Goal: Task Accomplishment & Management: Manage account settings

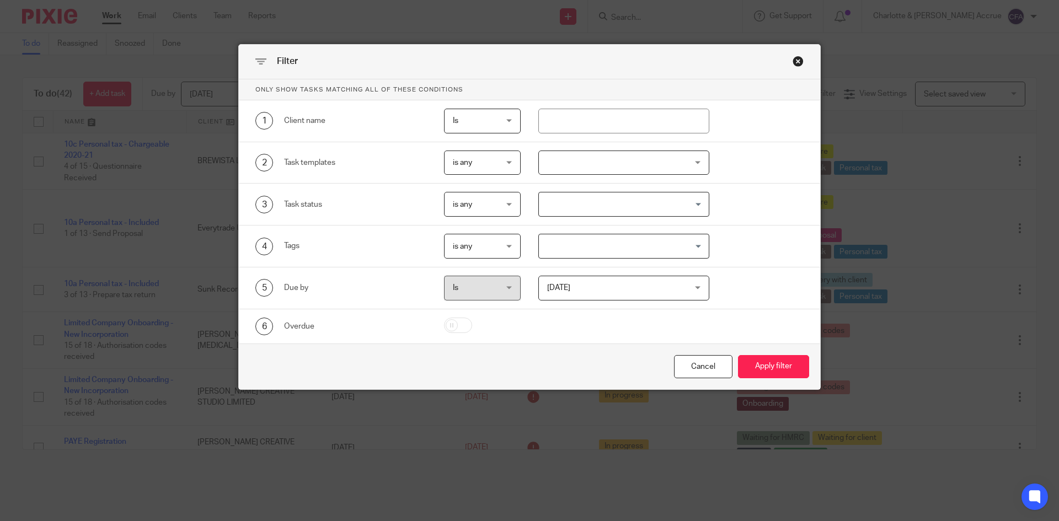
click at [597, 246] on input "Search for option" at bounding box center [621, 246] width 163 height 19
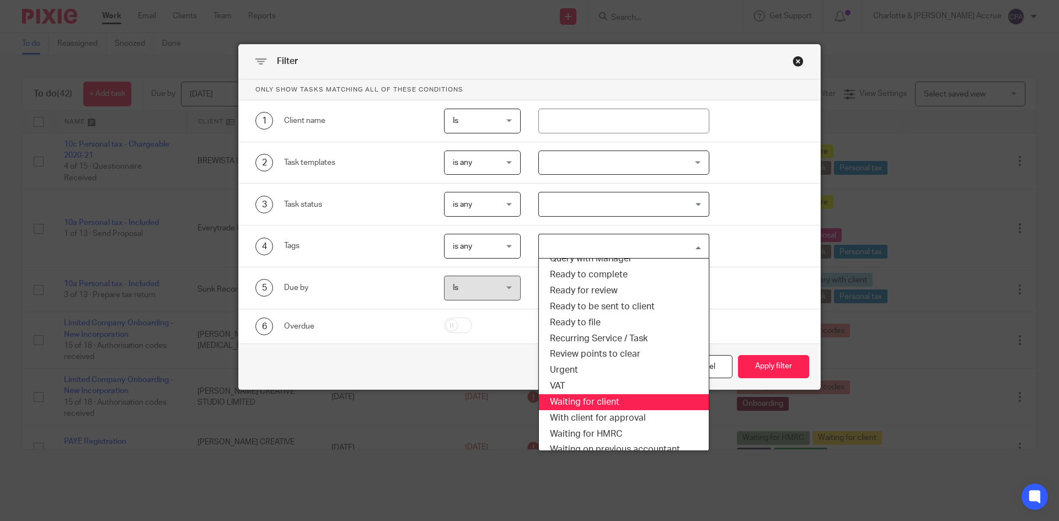
scroll to position [331, 0]
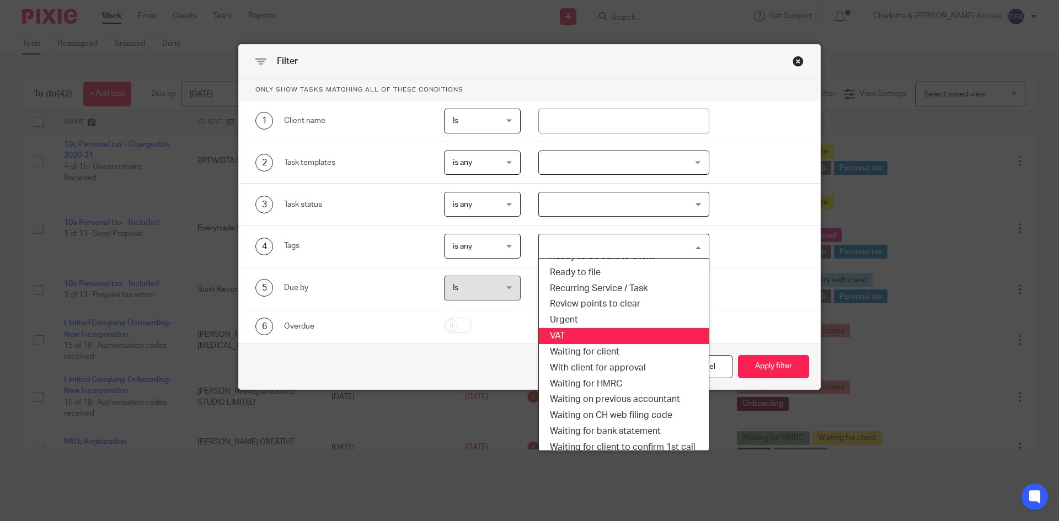
click at [569, 335] on li "VAT" at bounding box center [624, 336] width 170 height 16
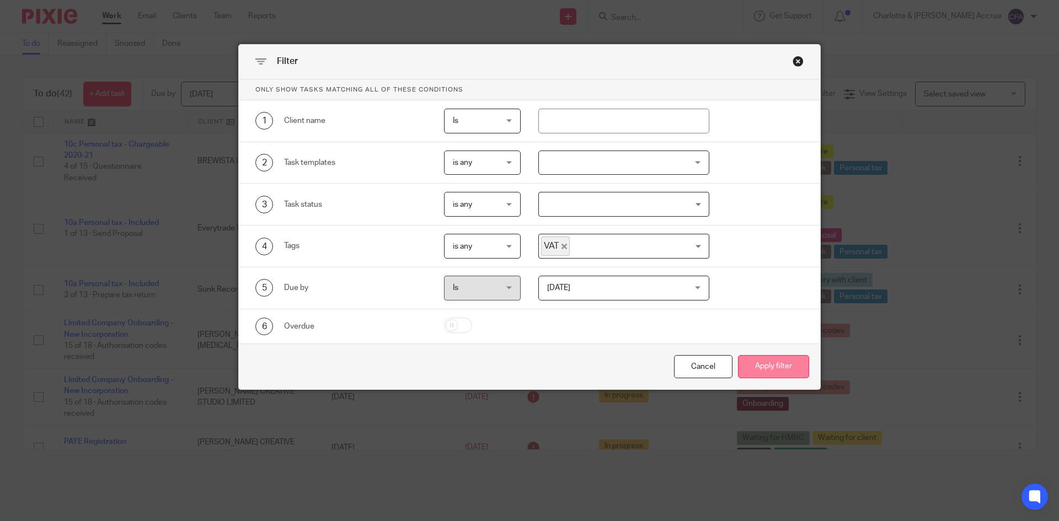
click at [749, 363] on button "Apply filter" at bounding box center [773, 367] width 71 height 24
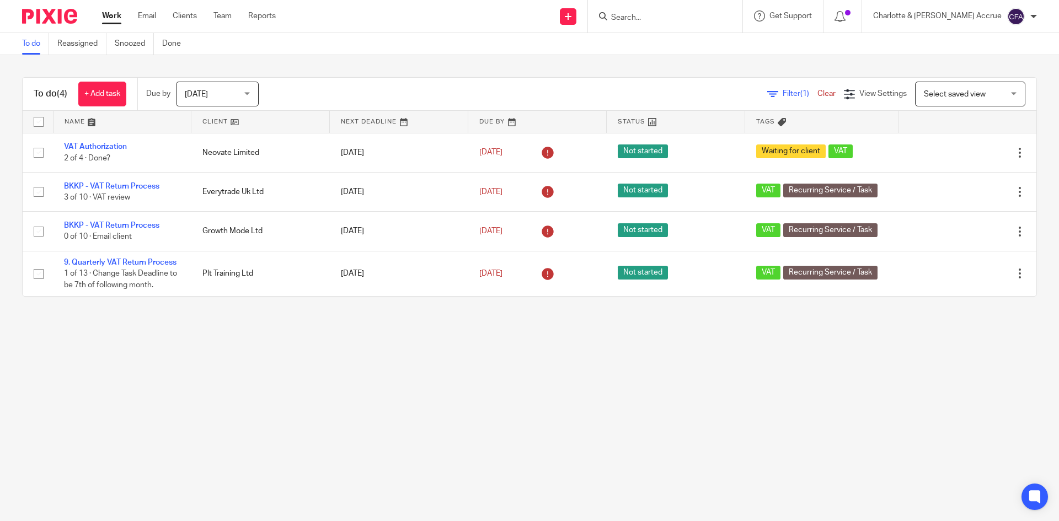
click at [232, 94] on span "[DATE]" at bounding box center [214, 93] width 58 height 23
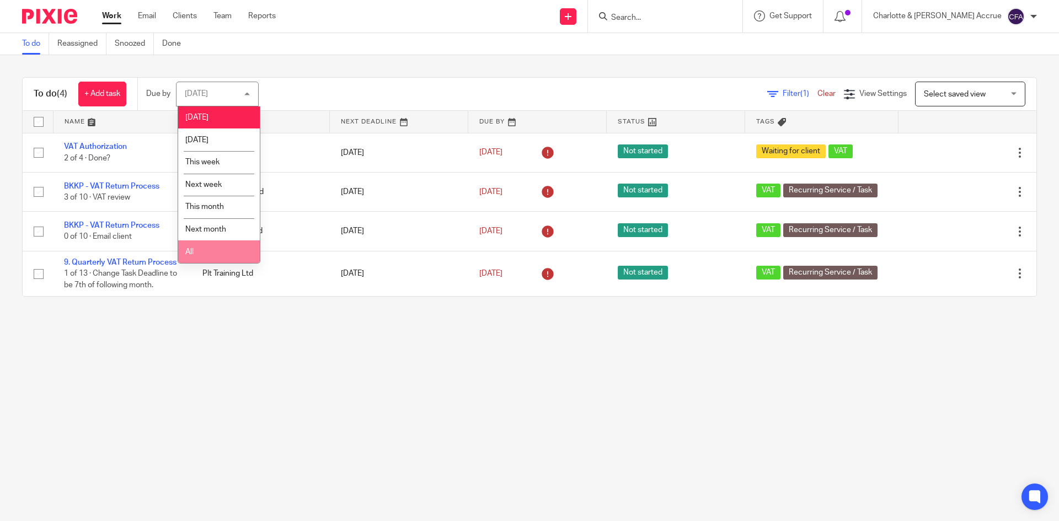
click at [225, 245] on li "All" at bounding box center [219, 251] width 82 height 23
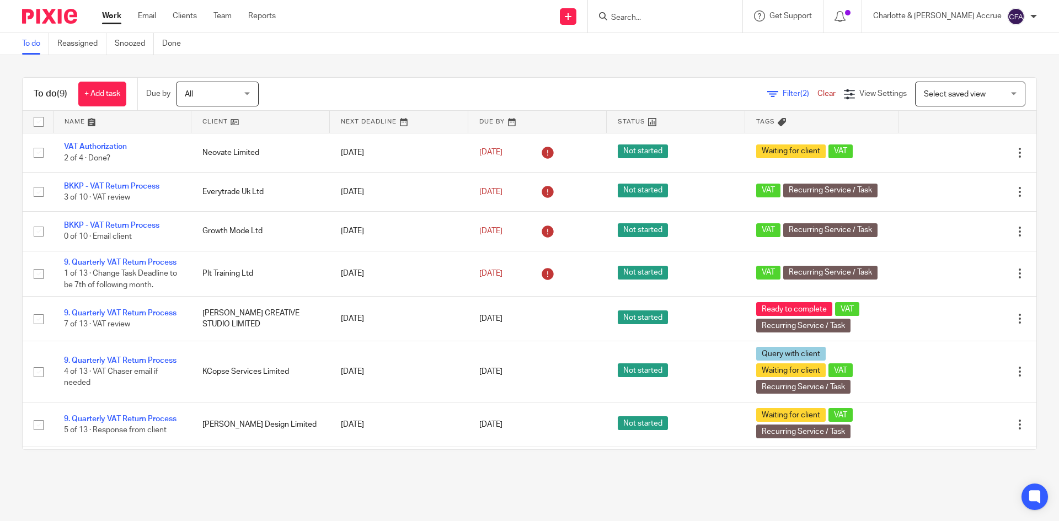
click at [1033, 16] on div at bounding box center [1033, 16] width 7 height 7
click at [991, 76] on span "Logout" at bounding box center [985, 77] width 25 height 8
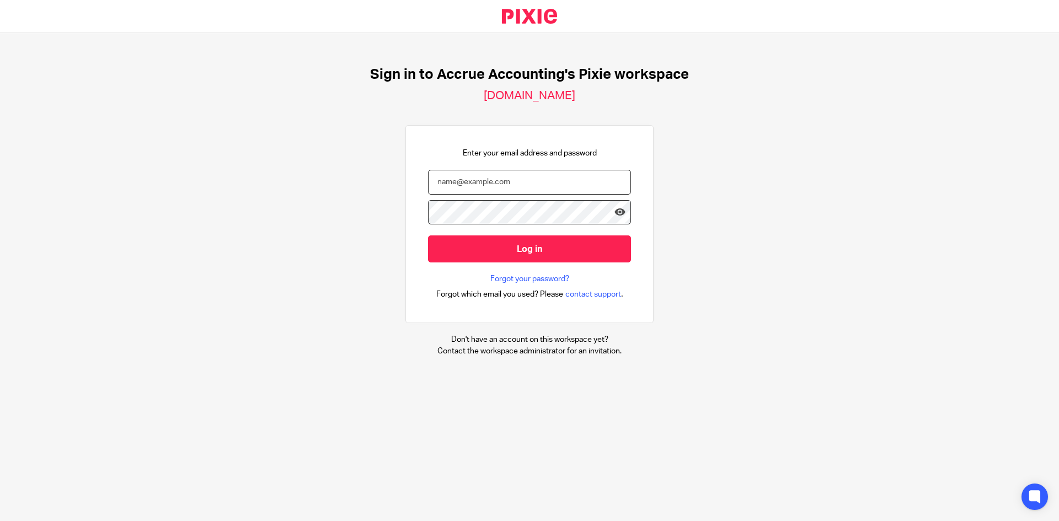
type input "[EMAIL_ADDRESS][DOMAIN_NAME]"
click at [497, 187] on input "team@accrueaccounting.co.uk" at bounding box center [529, 182] width 203 height 25
click at [429, 175] on input "team@accrueaccounting.co.uk" at bounding box center [529, 182] width 203 height 25
click at [390, 203] on div "Sign in to Accrue Accounting's Pixie workspace accrueaccounting.usepixie.net En…" at bounding box center [529, 211] width 1059 height 357
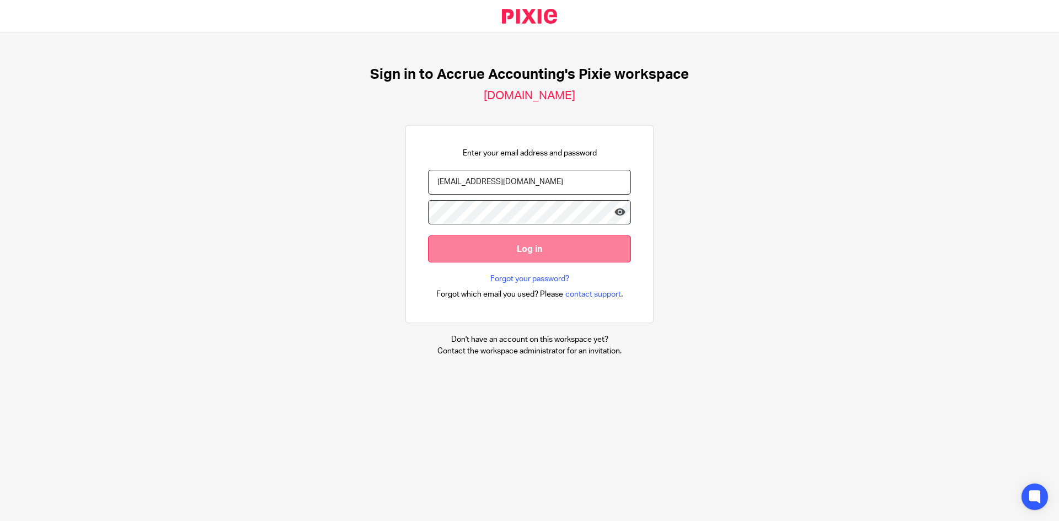
click at [450, 240] on input "Log in" at bounding box center [529, 248] width 203 height 27
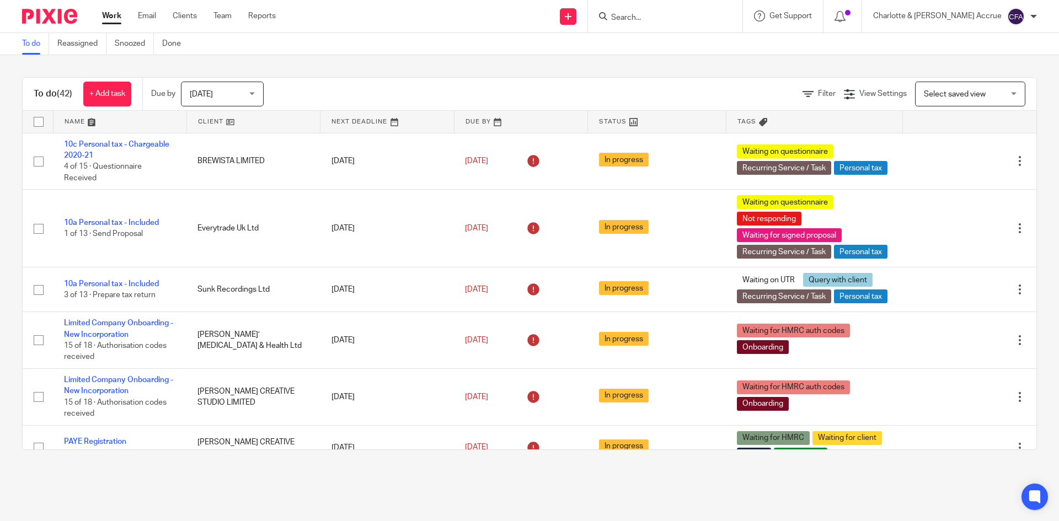
click at [678, 18] on input "Search" at bounding box center [659, 18] width 99 height 10
click at [802, 94] on icon at bounding box center [807, 94] width 11 height 11
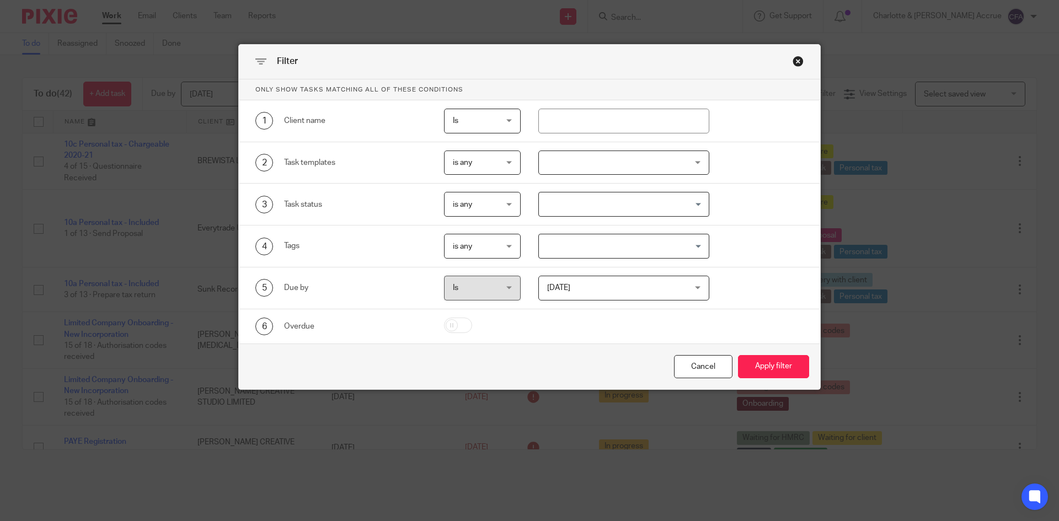
click at [562, 253] on input "Search for option" at bounding box center [621, 246] width 163 height 19
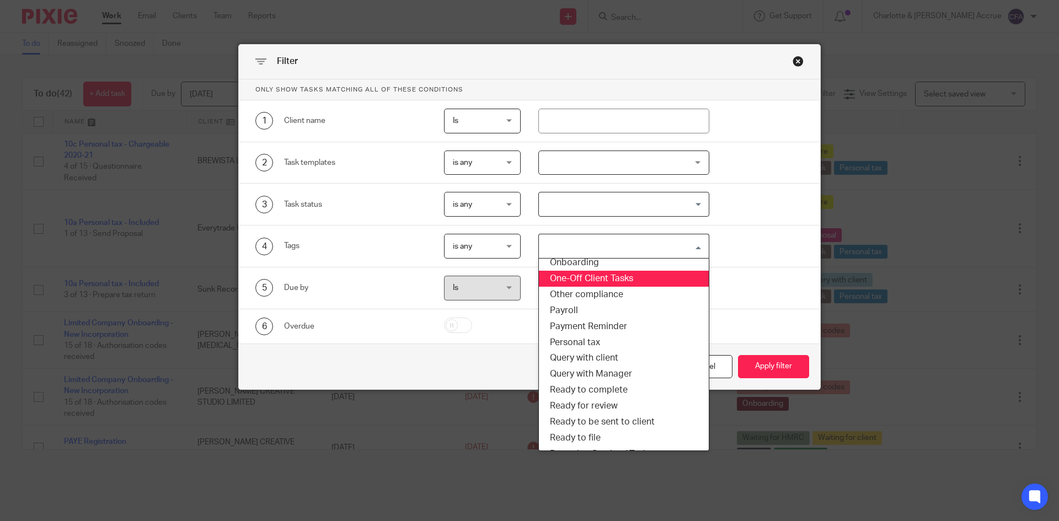
scroll to position [162, 0]
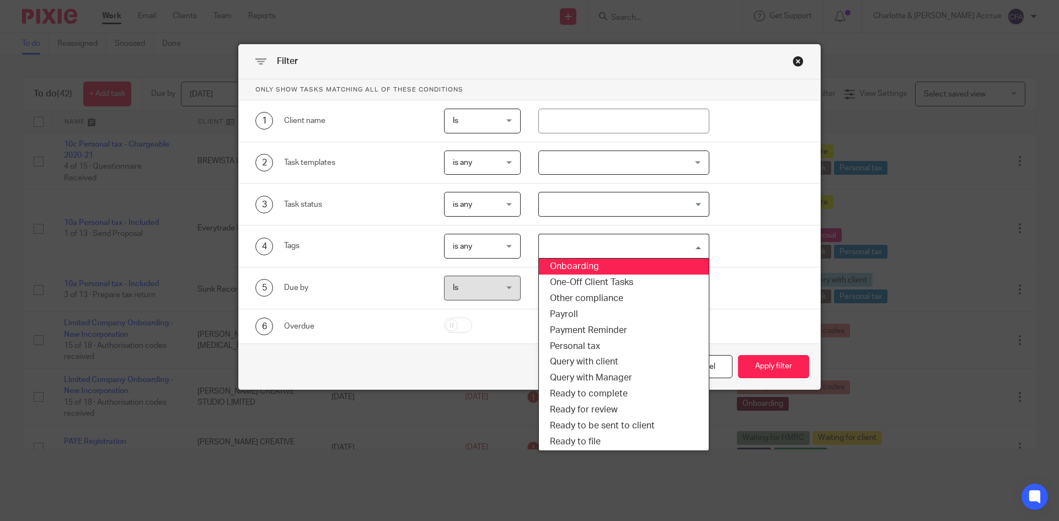
click at [580, 262] on li "Onboarding" at bounding box center [624, 267] width 170 height 16
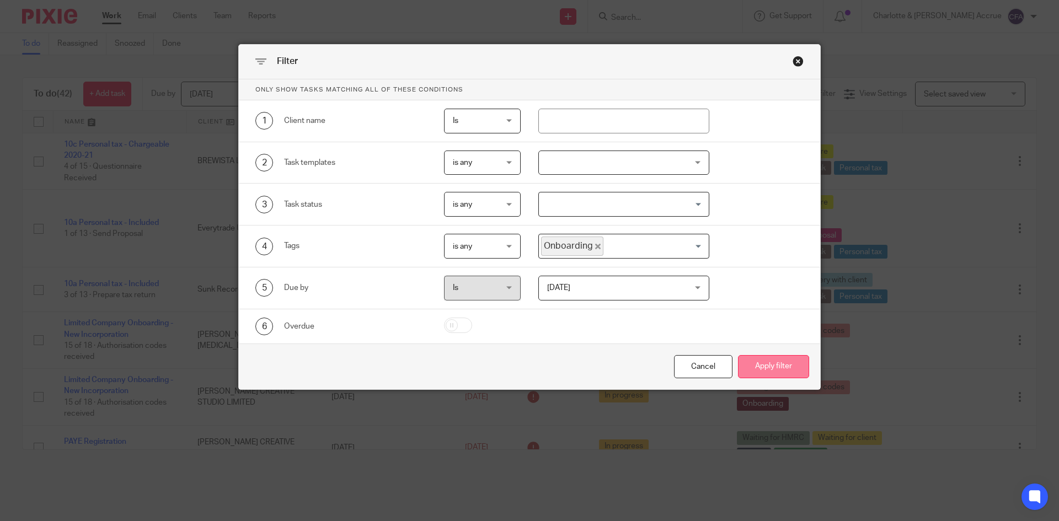
click at [780, 364] on button "Apply filter" at bounding box center [773, 367] width 71 height 24
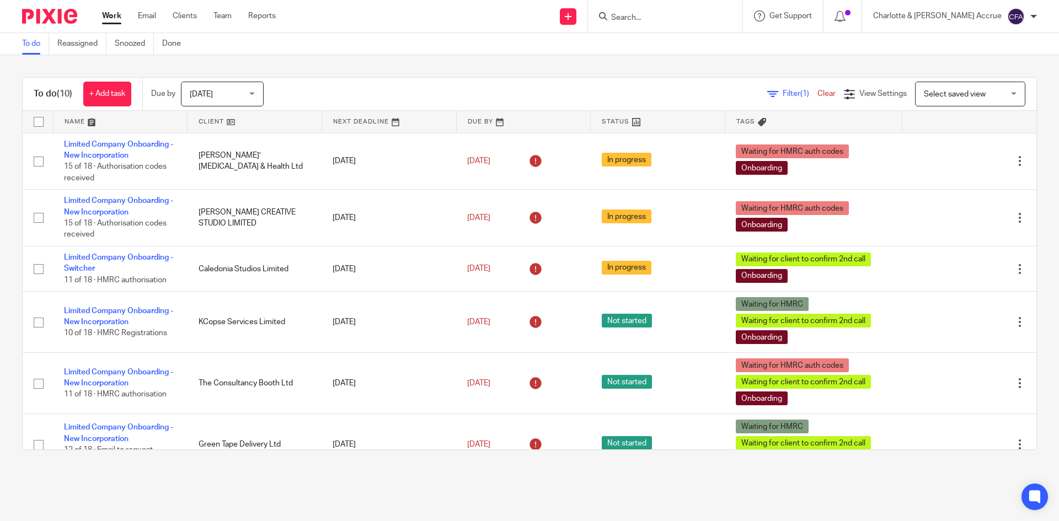
click at [946, 93] on span "Select saved view" at bounding box center [954, 94] width 62 height 8
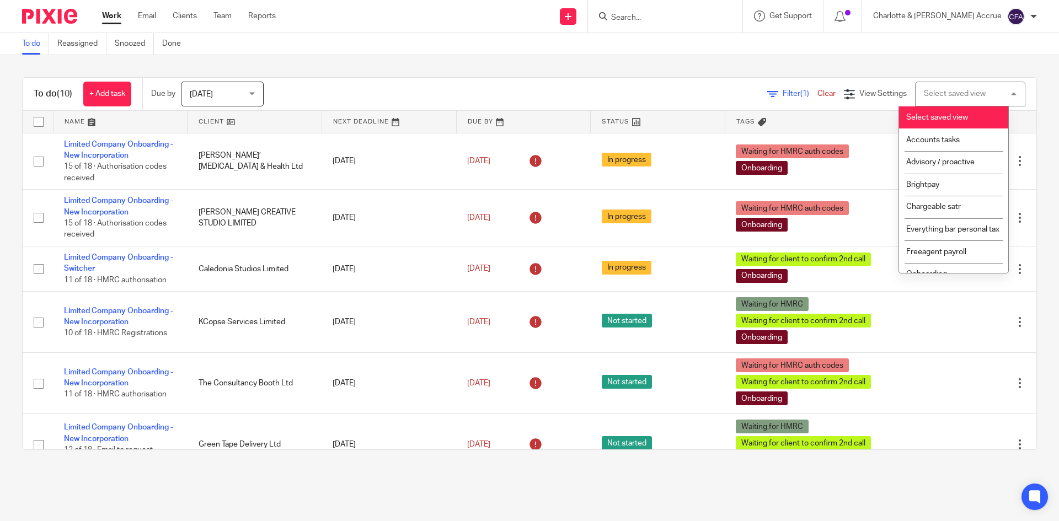
drag, startPoint x: 677, startPoint y: 78, endPoint x: 669, endPoint y: 80, distance: 8.0
click at [675, 78] on div "To do (10) + Add task Due by Today Today Today Tomorrow This week Next week Thi…" at bounding box center [529, 94] width 1013 height 33
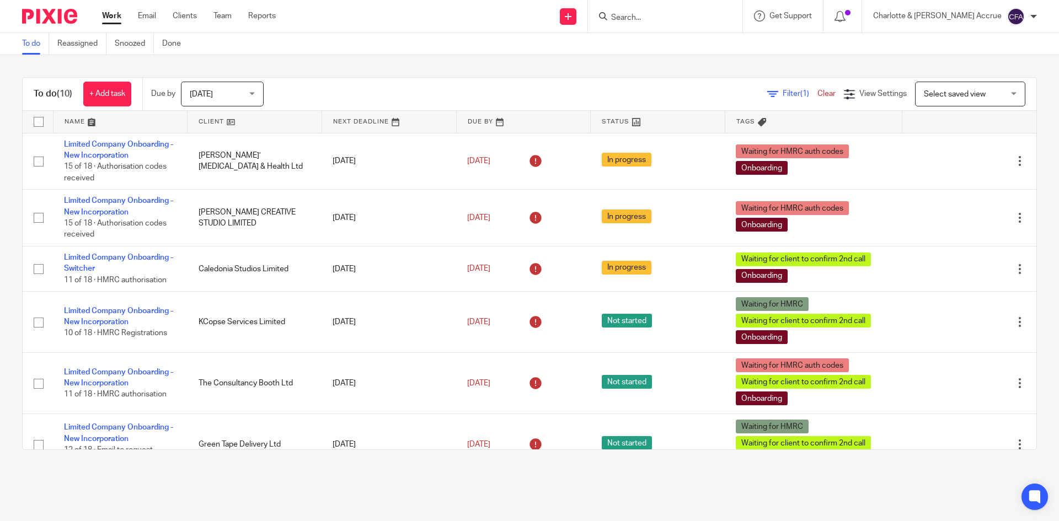
click at [242, 88] on span "Today" at bounding box center [219, 93] width 58 height 23
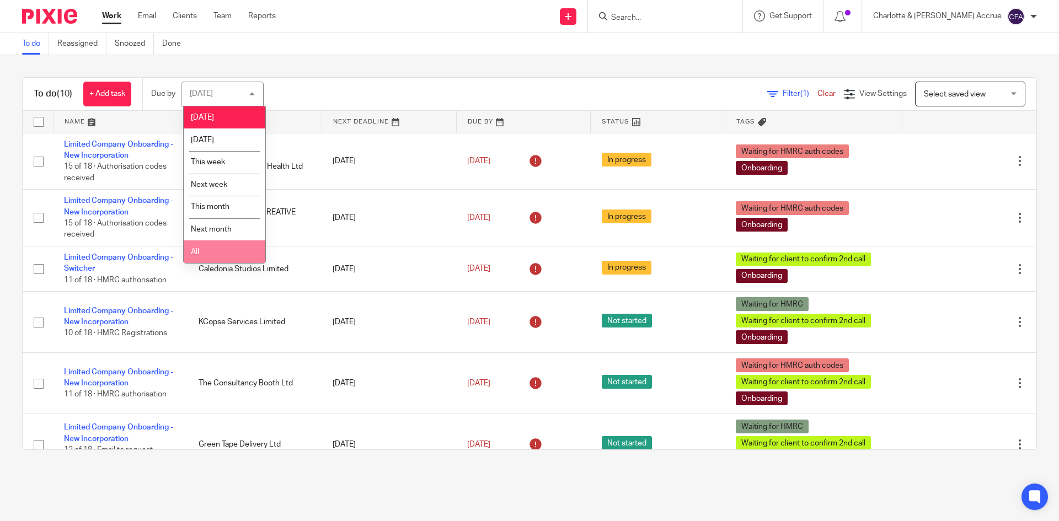
click at [212, 255] on li "All" at bounding box center [225, 251] width 82 height 23
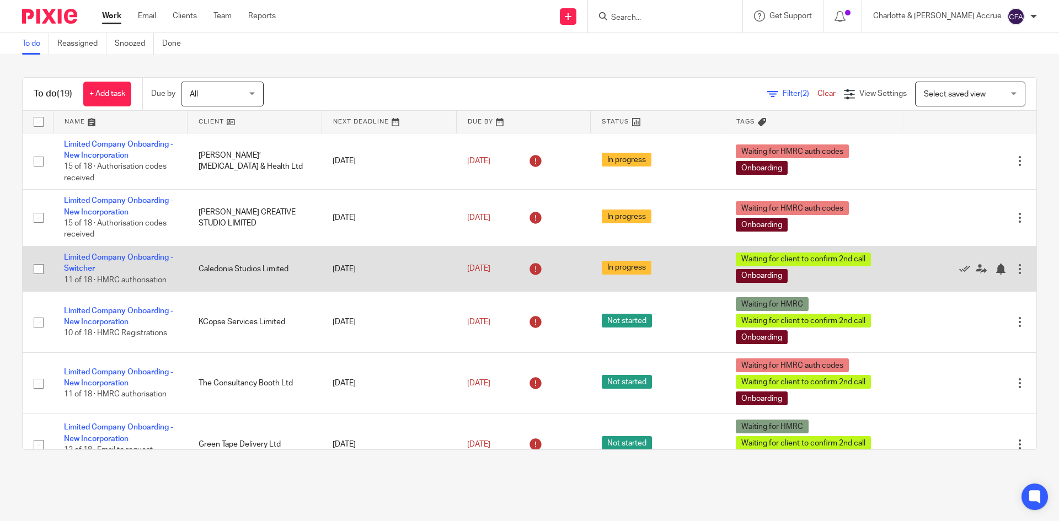
drag, startPoint x: 197, startPoint y: 152, endPoint x: 271, endPoint y: 269, distance: 138.3
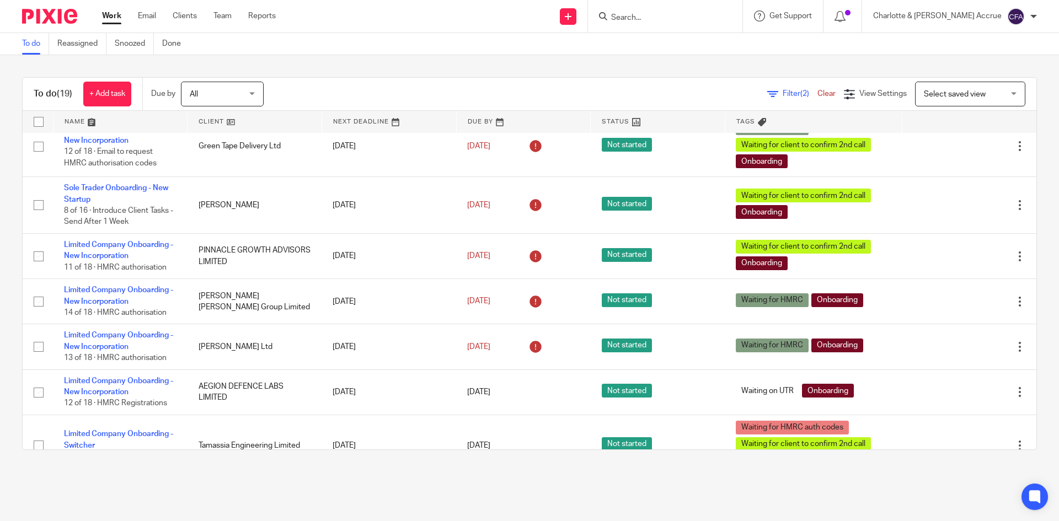
scroll to position [441, 0]
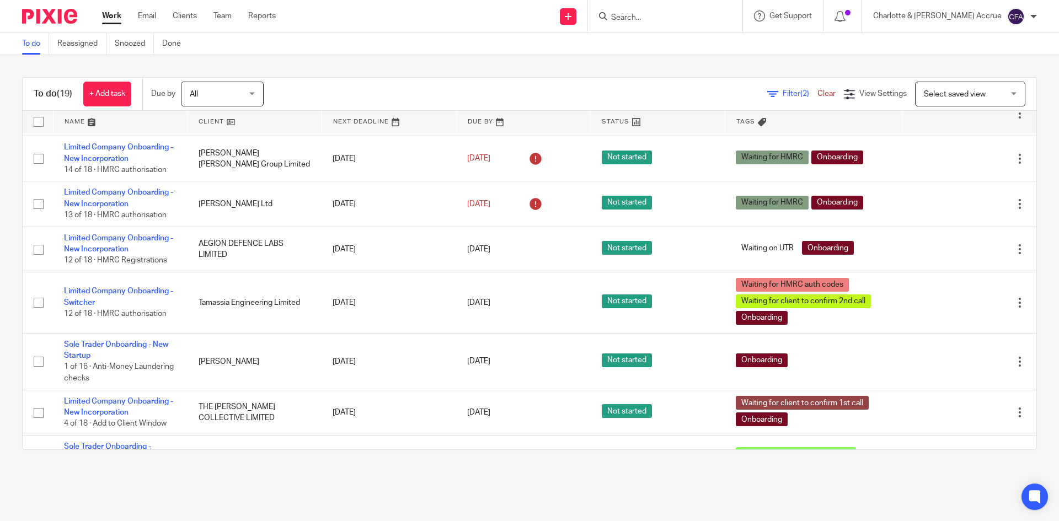
drag, startPoint x: 189, startPoint y: 92, endPoint x: 189, endPoint y: 99, distance: 6.6
click at [189, 92] on div "All All" at bounding box center [222, 94] width 83 height 25
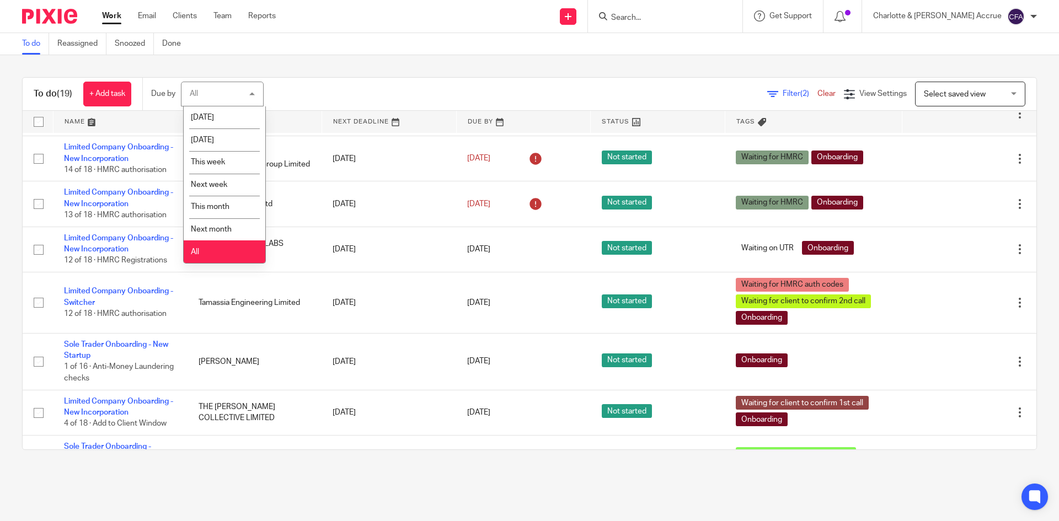
click at [200, 250] on li "All" at bounding box center [225, 251] width 82 height 23
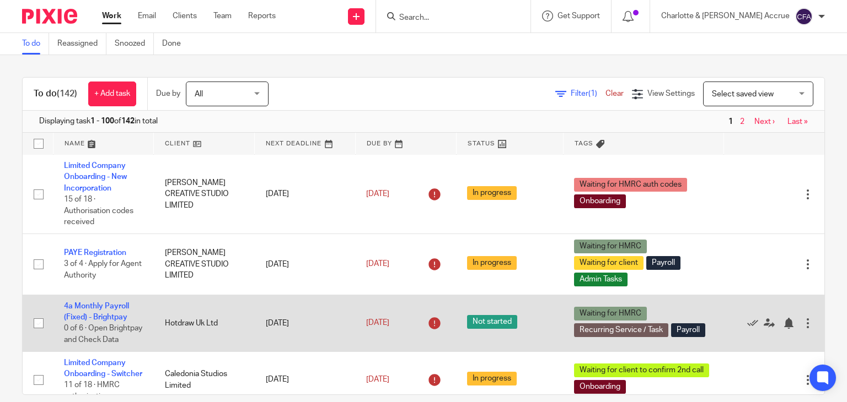
scroll to position [386, 0]
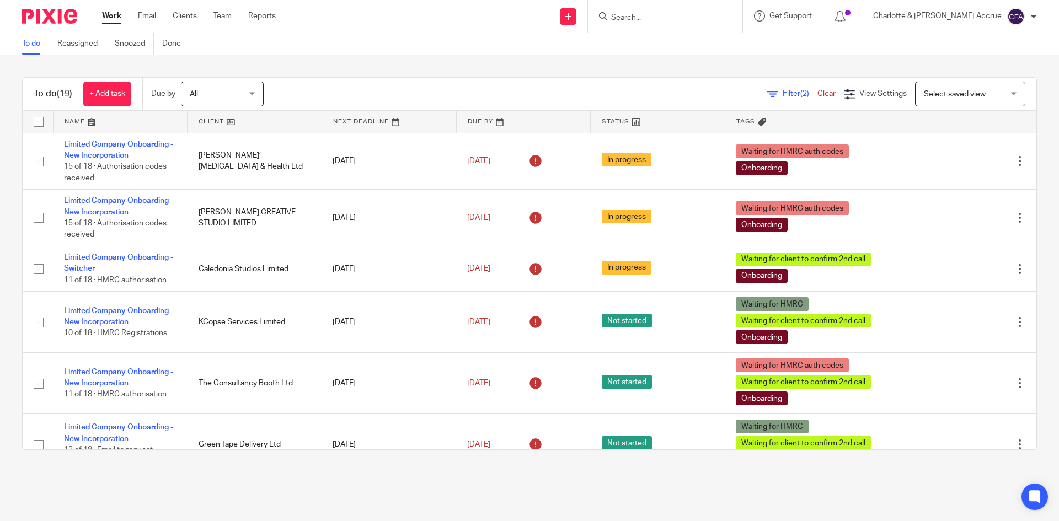
click at [1035, 12] on div "Charlotte & Finn Accrue" at bounding box center [955, 17] width 164 height 18
click at [977, 78] on span "Logout" at bounding box center [985, 77] width 25 height 8
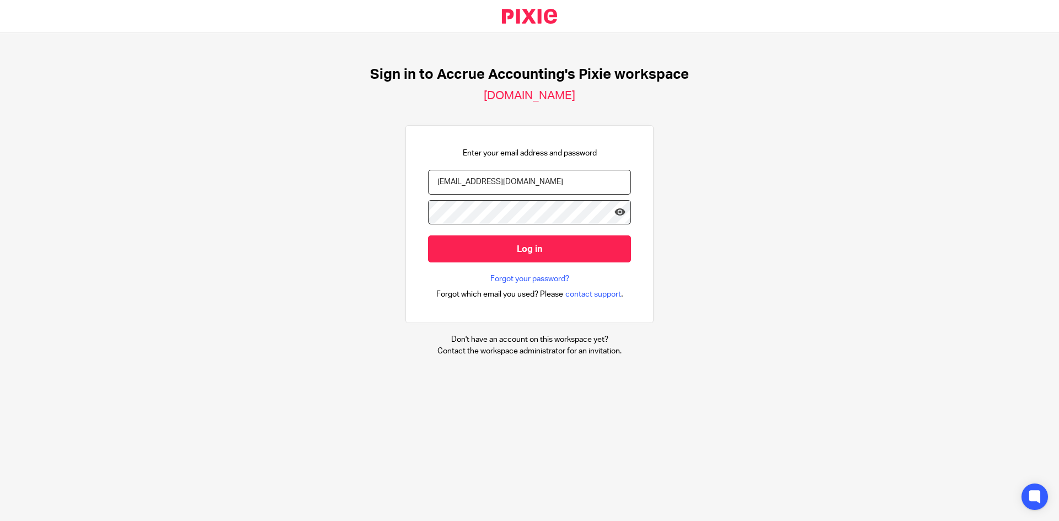
click at [516, 188] on input "[EMAIL_ADDRESS][DOMAIN_NAME]" at bounding box center [529, 182] width 203 height 25
type input "[PERSON_NAME][EMAIL_ADDRESS][DOMAIN_NAME]"
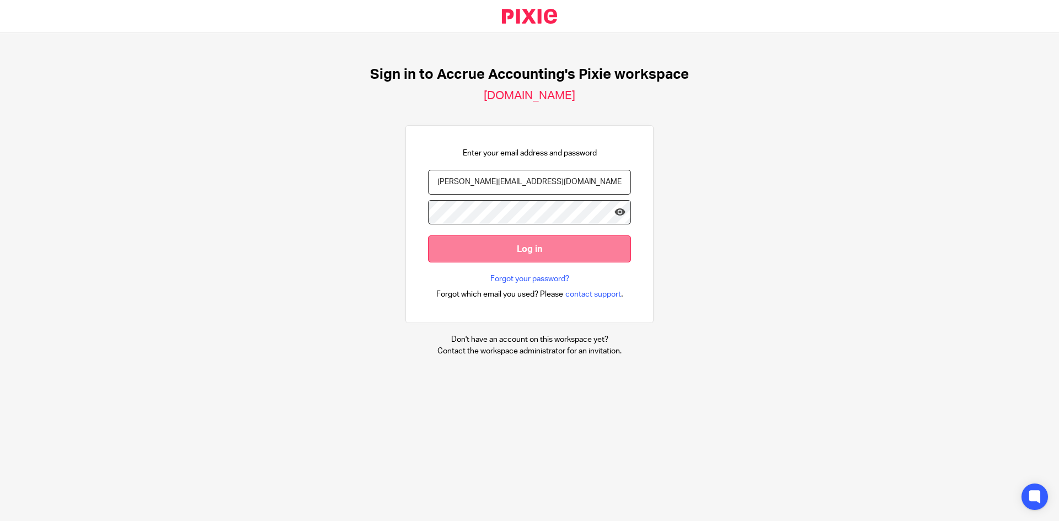
click at [529, 250] on input "Log in" at bounding box center [529, 248] width 203 height 27
